Goal: Task Accomplishment & Management: Use online tool/utility

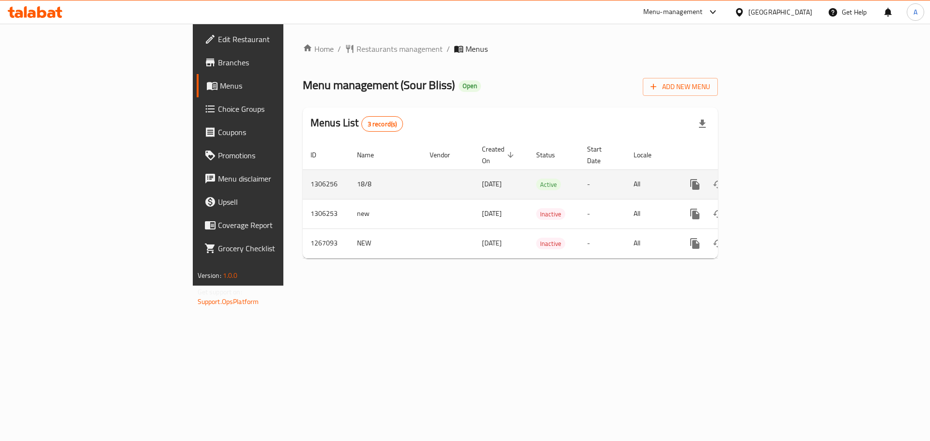
click at [777, 173] on link "enhanced table" at bounding box center [764, 184] width 23 height 23
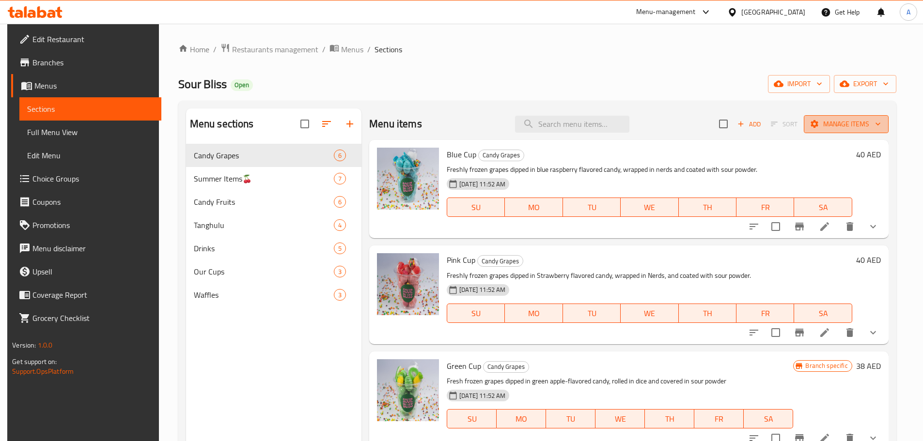
click at [875, 121] on icon "button" at bounding box center [878, 124] width 10 height 10
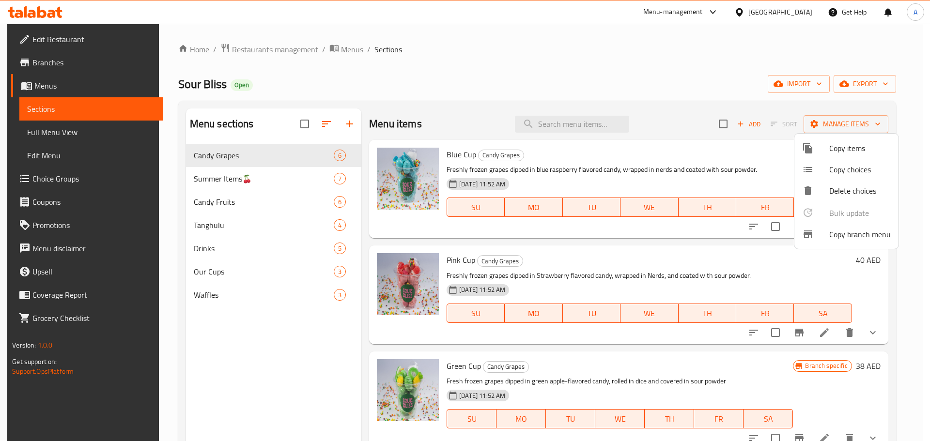
click at [851, 234] on span "Copy branch menu" at bounding box center [860, 235] width 62 height 12
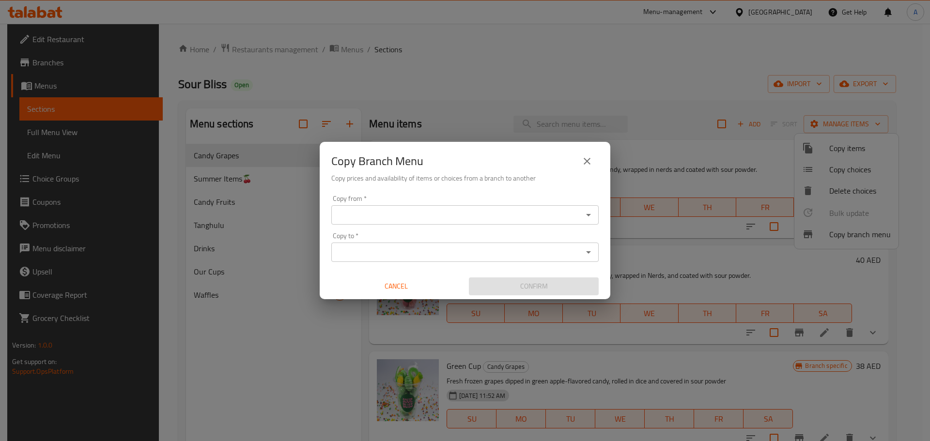
click at [397, 214] on input "Copy from   *" at bounding box center [457, 215] width 246 height 14
click at [425, 218] on input "Copy from   *" at bounding box center [457, 215] width 246 height 14
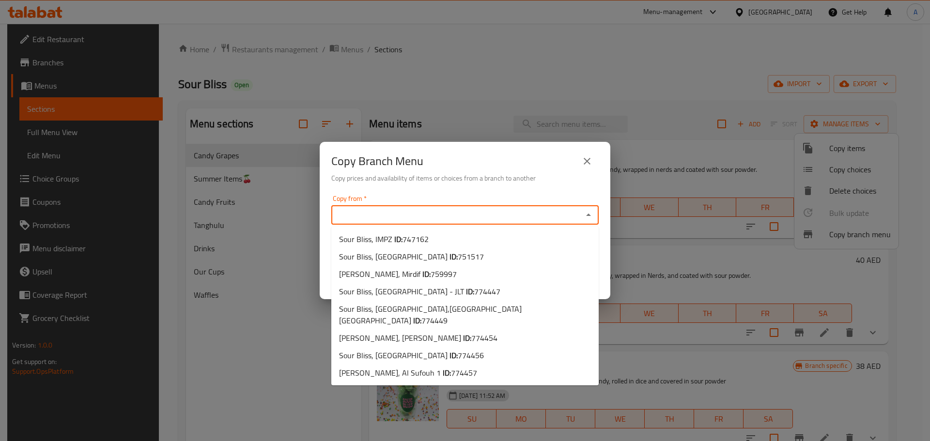
click at [369, 221] on input "Copy from   *" at bounding box center [457, 215] width 246 height 14
click at [398, 237] on b "ID:" at bounding box center [398, 239] width 8 height 15
type input "Sour Bliss, IMPZ"
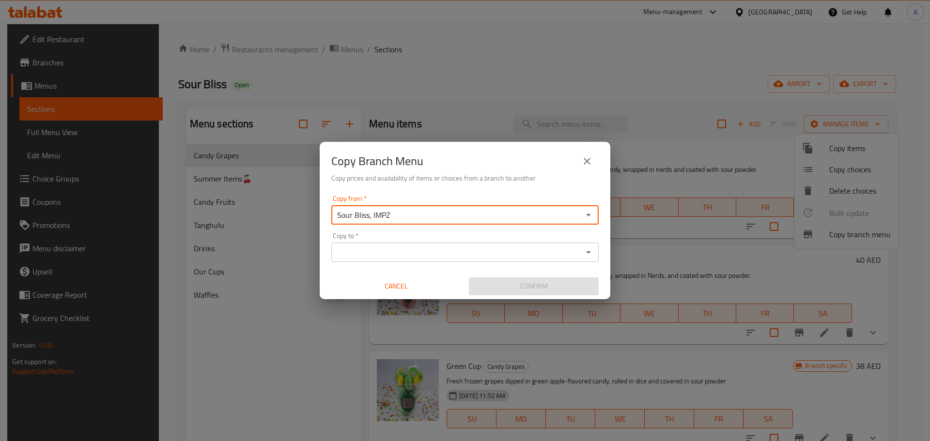
click at [418, 244] on div "Copy to *" at bounding box center [464, 252] width 267 height 19
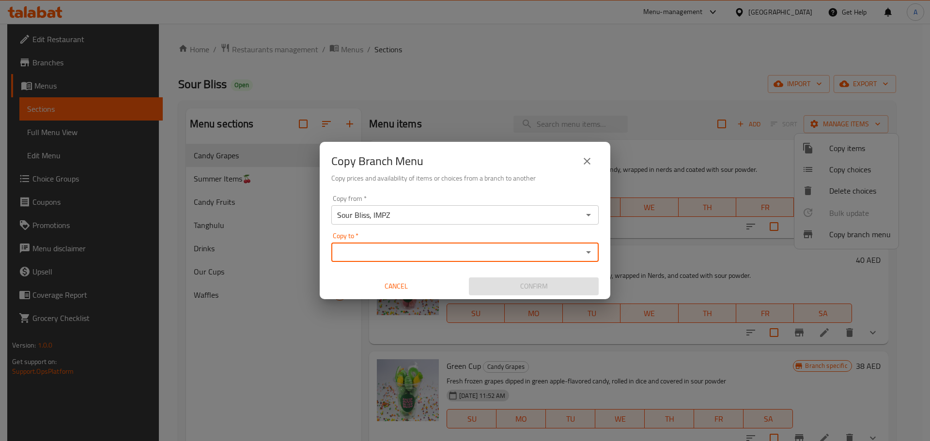
click at [422, 249] on input "Copy to   *" at bounding box center [457, 253] width 246 height 14
click at [393, 256] on input "Copy to   *" at bounding box center [457, 253] width 246 height 14
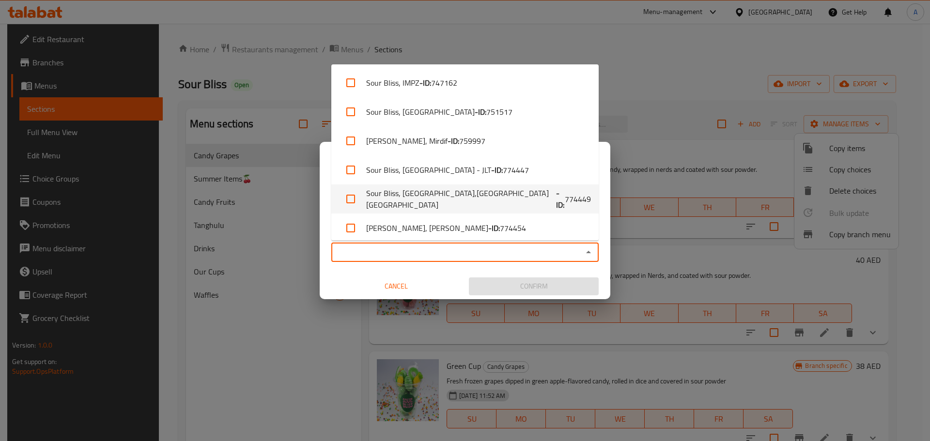
scroll to position [64, 0]
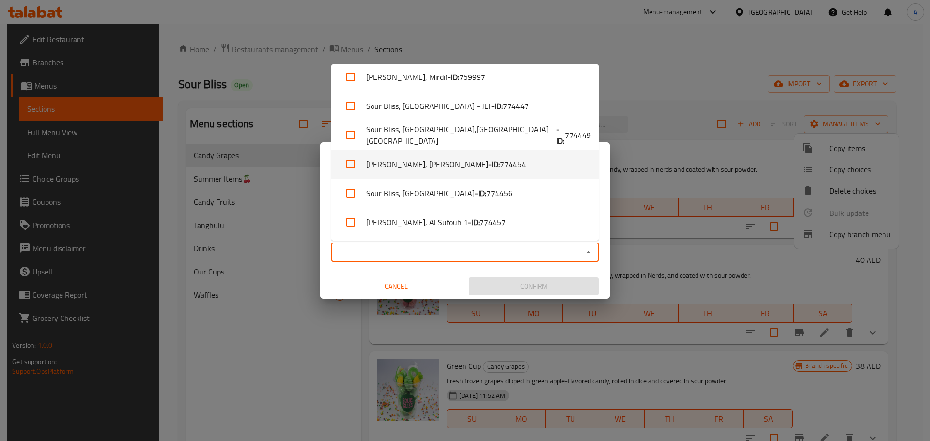
click at [488, 166] on b "- ID:" at bounding box center [494, 164] width 12 height 12
checkbox input "true"
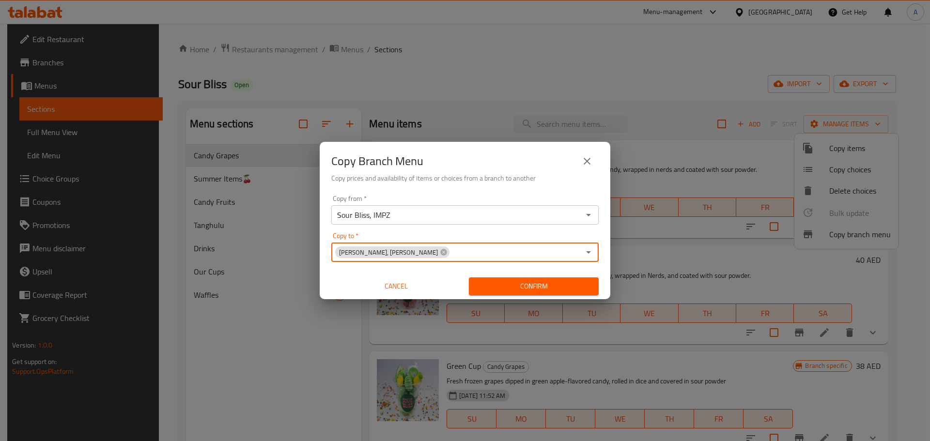
click at [448, 261] on div "[PERSON_NAME], [PERSON_NAME] Copy to *" at bounding box center [464, 252] width 267 height 19
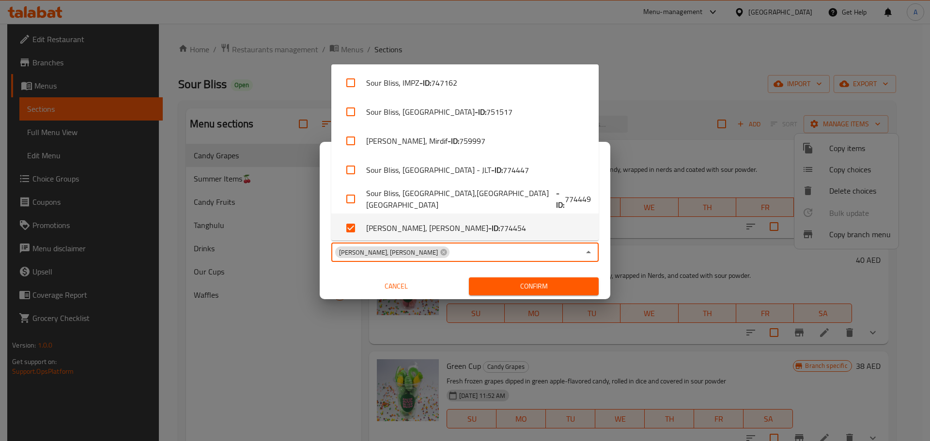
click at [451, 257] on input "Copy to   *" at bounding box center [515, 253] width 129 height 14
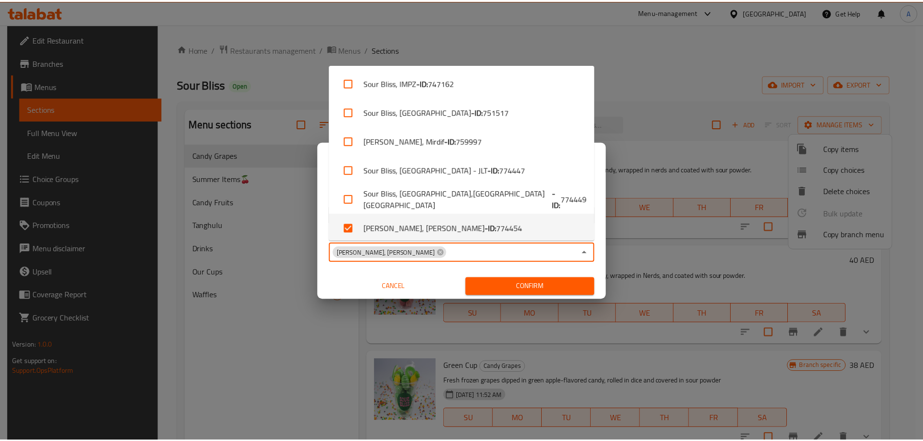
scroll to position [4, 0]
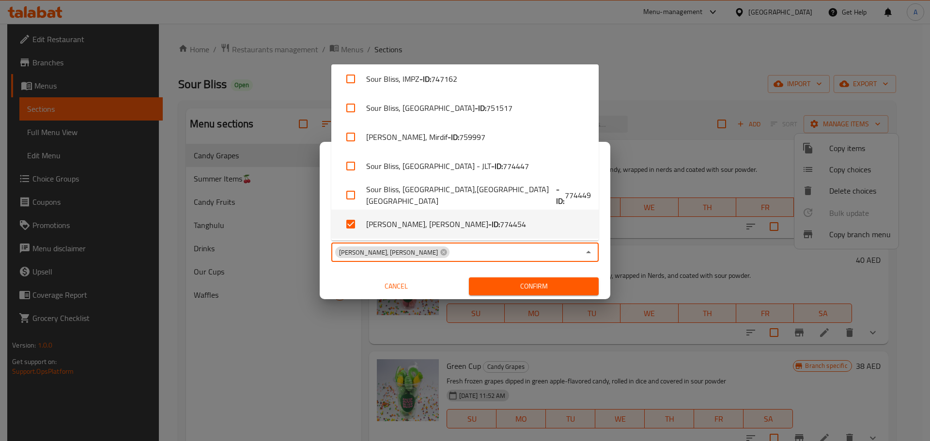
click at [451, 257] on input "Copy to   *" at bounding box center [515, 253] width 129 height 14
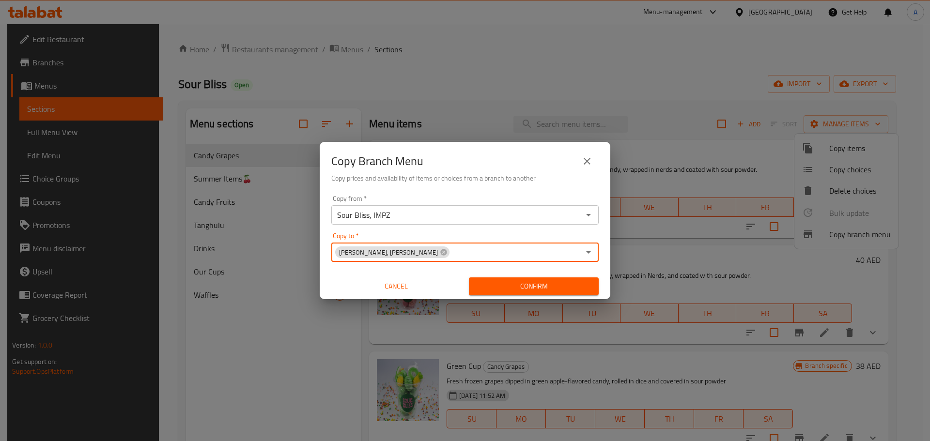
click at [541, 291] on span "Confirm" at bounding box center [534, 286] width 114 height 12
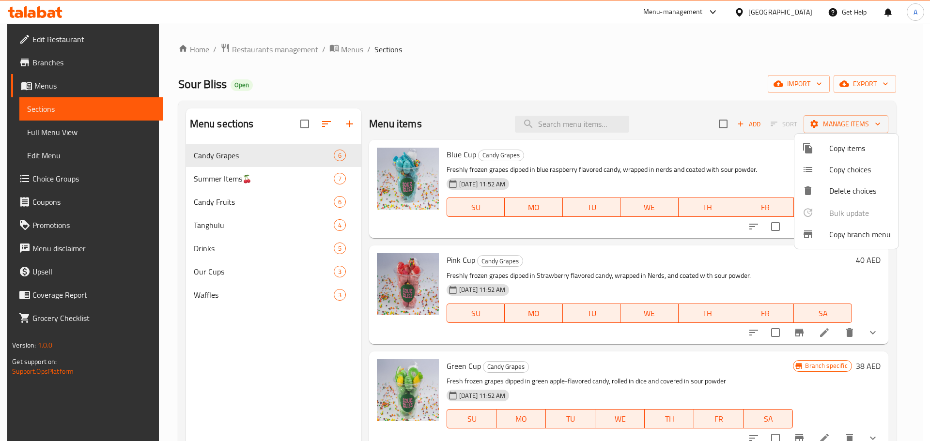
click at [78, 68] on div at bounding box center [465, 220] width 930 height 441
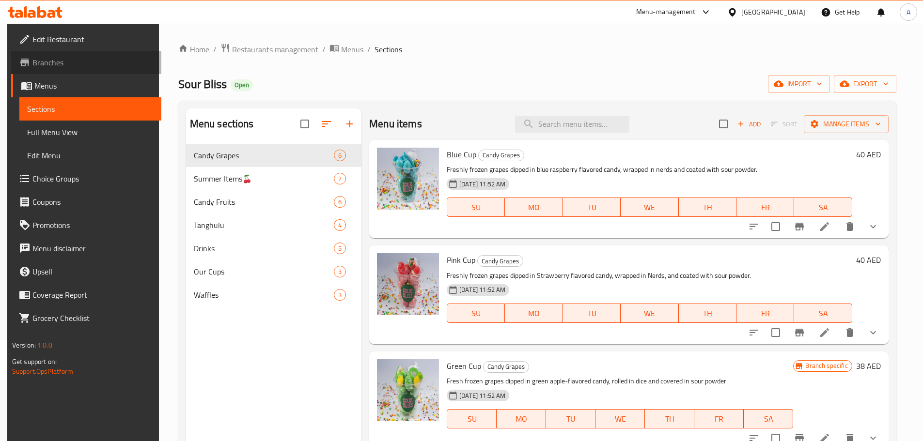
click at [76, 67] on span "Branches" at bounding box center [92, 63] width 121 height 12
